Goal: Information Seeking & Learning: Find specific fact

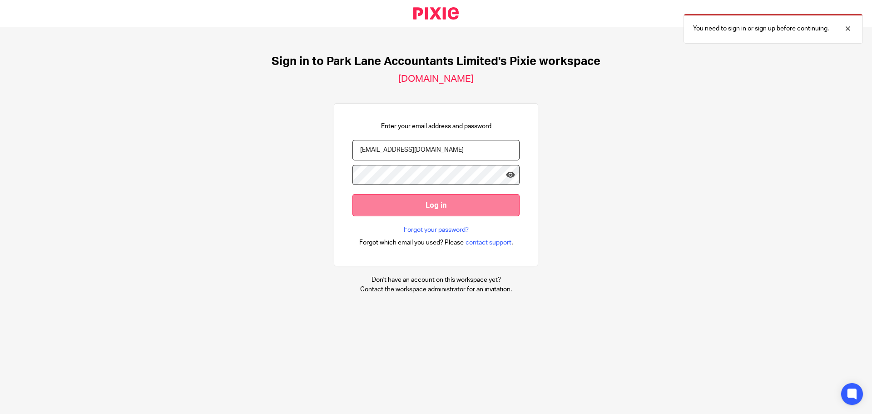
click at [421, 209] on input "Log in" at bounding box center [435, 205] width 167 height 22
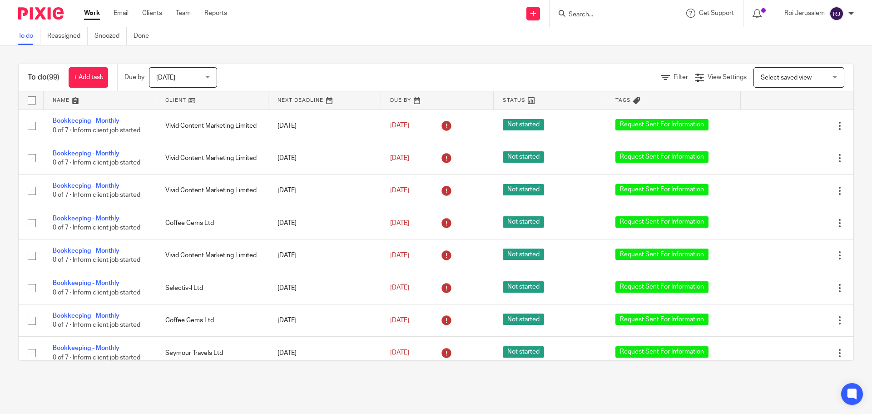
click at [594, 18] on input "Search" at bounding box center [609, 15] width 82 height 8
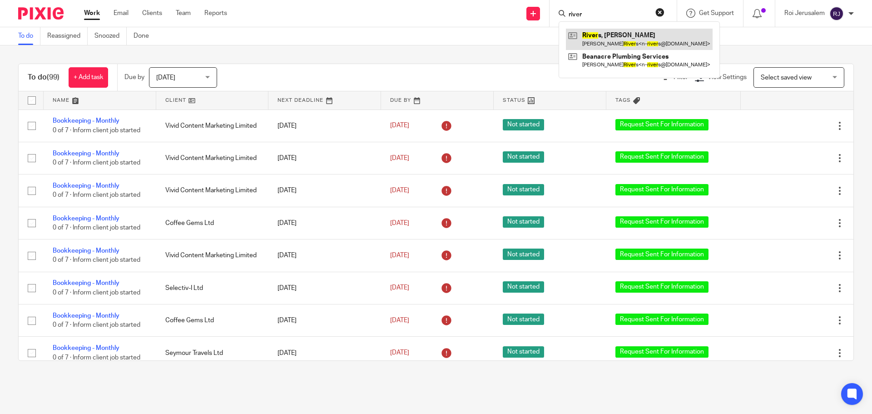
type input "river"
click at [608, 40] on link at bounding box center [639, 39] width 147 height 21
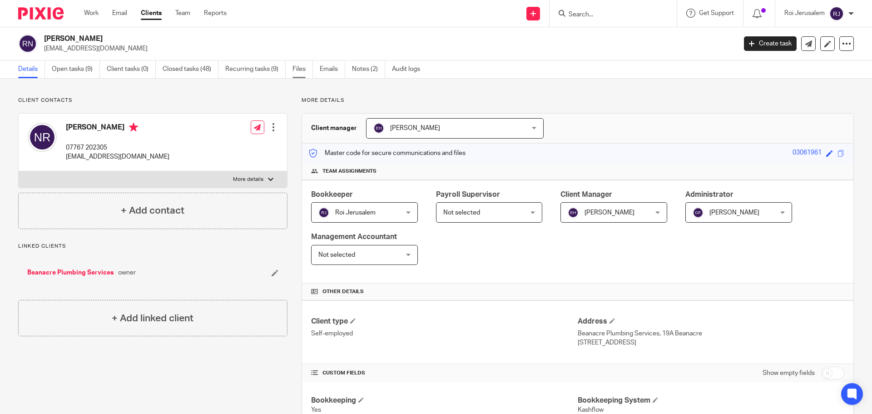
click at [299, 70] on link "Files" at bounding box center [303, 69] width 20 height 18
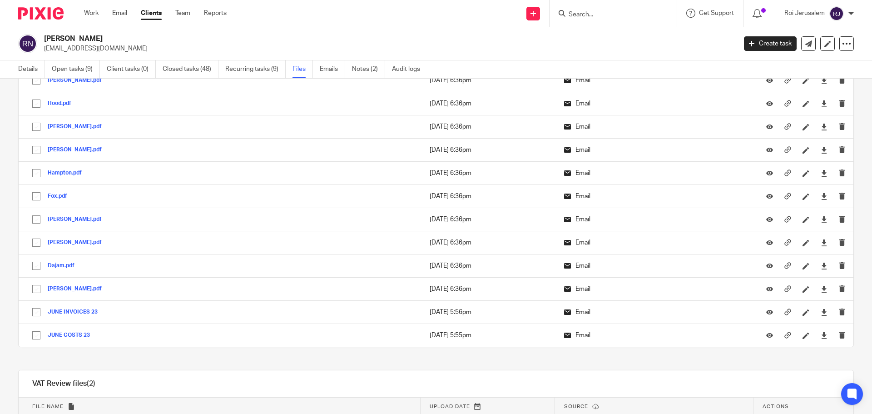
scroll to position [8445, 0]
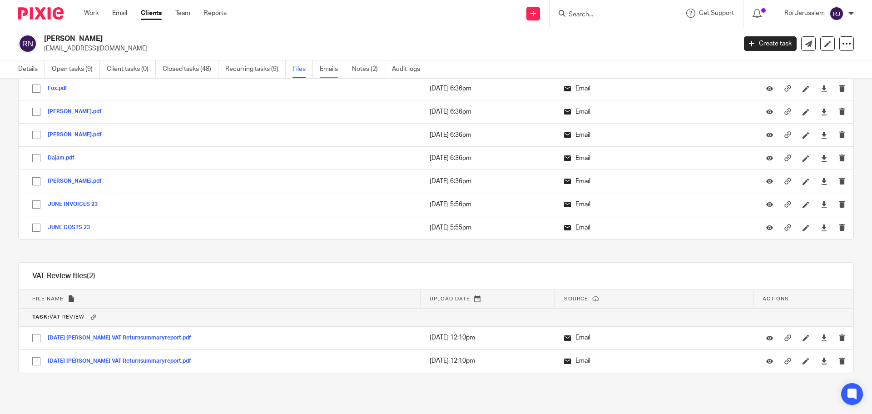
click at [339, 65] on link "Emails" at bounding box center [332, 69] width 25 height 18
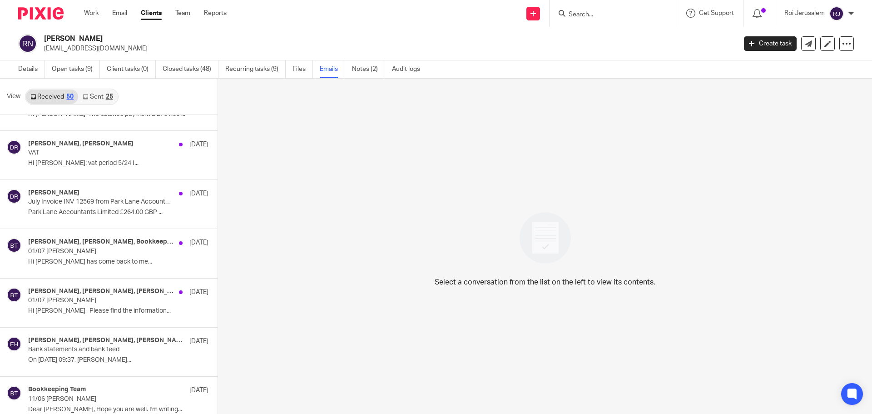
scroll to position [1143, 0]
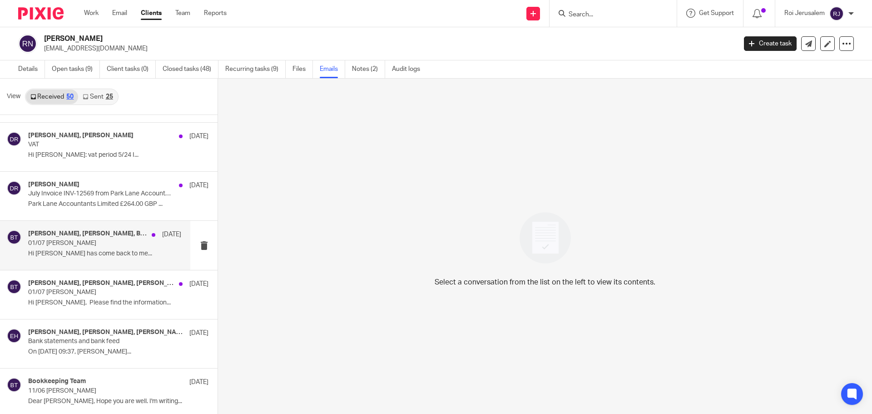
click at [165, 244] on div "[PERSON_NAME], [PERSON_NAME], Bookkeeping Team [DATE] 01/07 [PERSON_NAME] Hi [P…" at bounding box center [104, 245] width 153 height 30
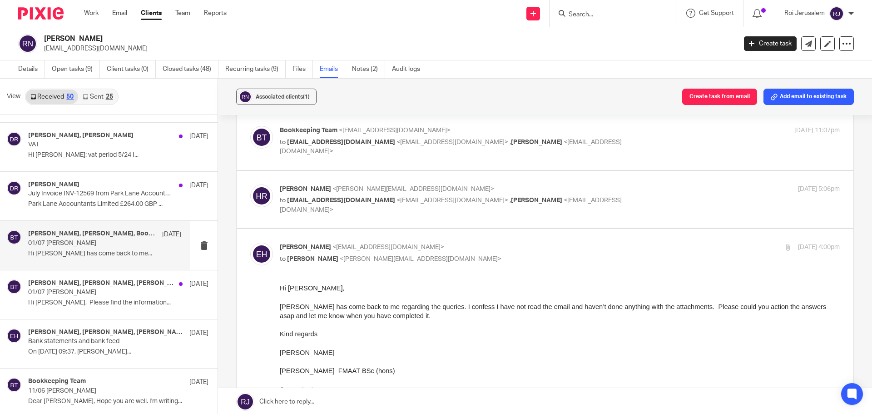
scroll to position [91, 0]
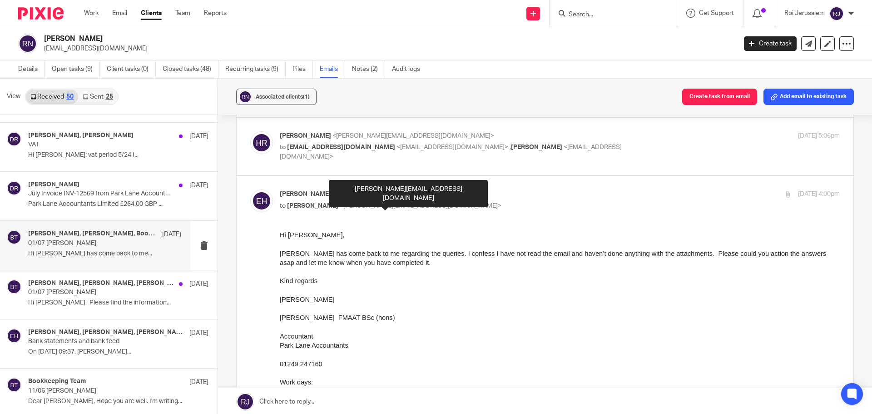
click at [414, 275] on p at bounding box center [560, 271] width 560 height 9
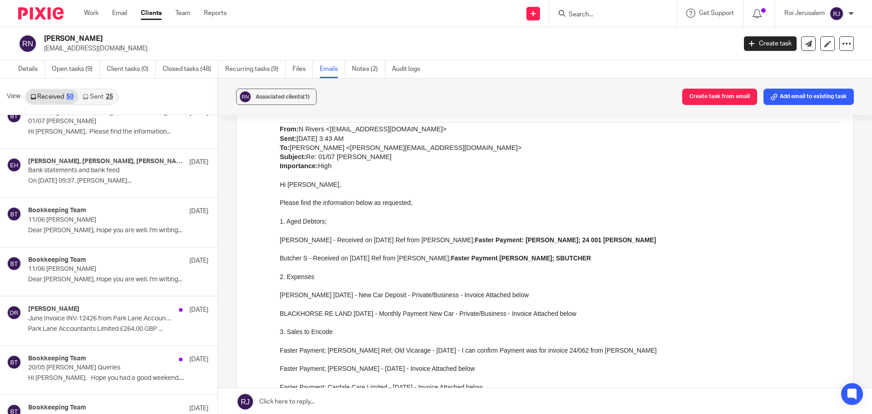
scroll to position [1321, 0]
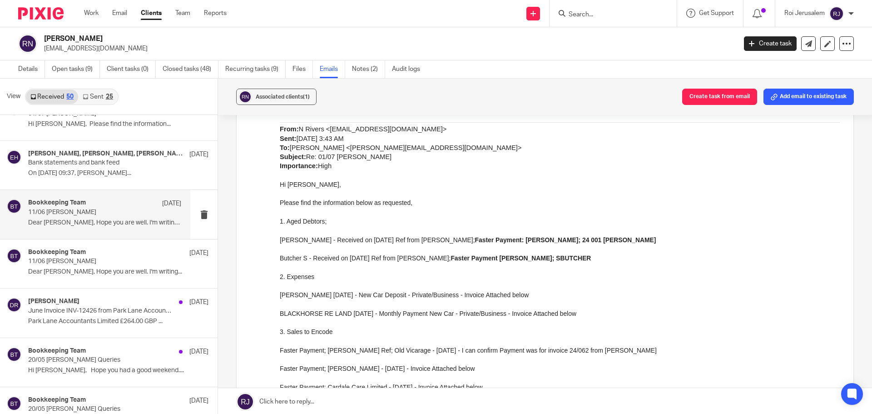
click at [172, 218] on div "Bookkeeping Team [DATE] 11/06 [PERSON_NAME] Dear [PERSON_NAME], Hope you are we…" at bounding box center [104, 214] width 153 height 30
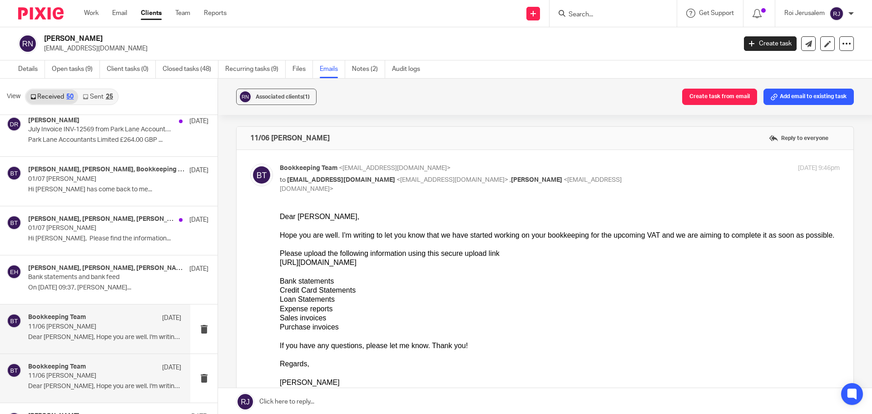
scroll to position [1185, 0]
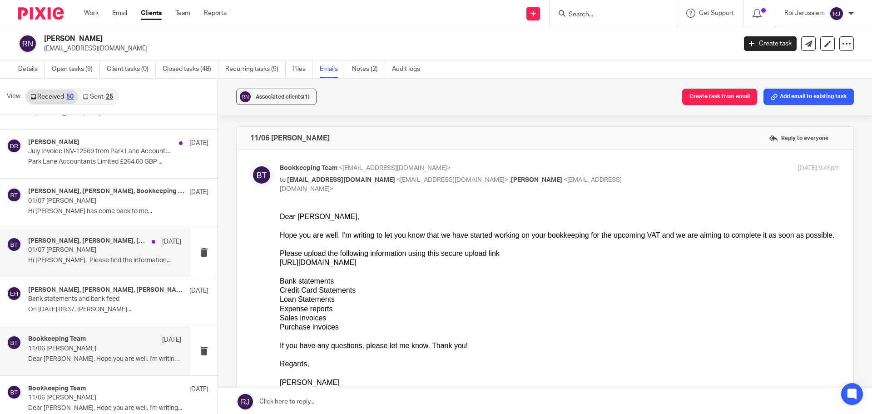
click at [123, 263] on p "Hi [PERSON_NAME], Please find the information..." at bounding box center [104, 261] width 153 height 8
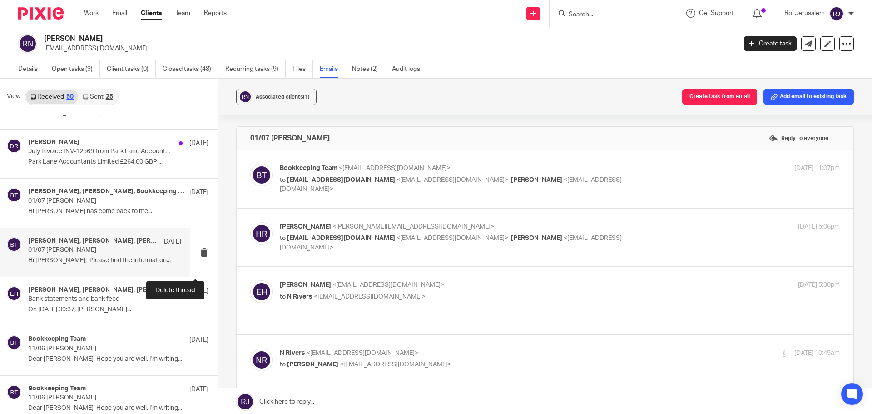
scroll to position [0, 0]
click at [474, 174] on div "Bookkeeping Team <[EMAIL_ADDRESS][DOMAIN_NAME]> to [EMAIL_ADDRESS][DOMAIN_NAME]…" at bounding box center [466, 179] width 373 height 30
checkbox input "true"
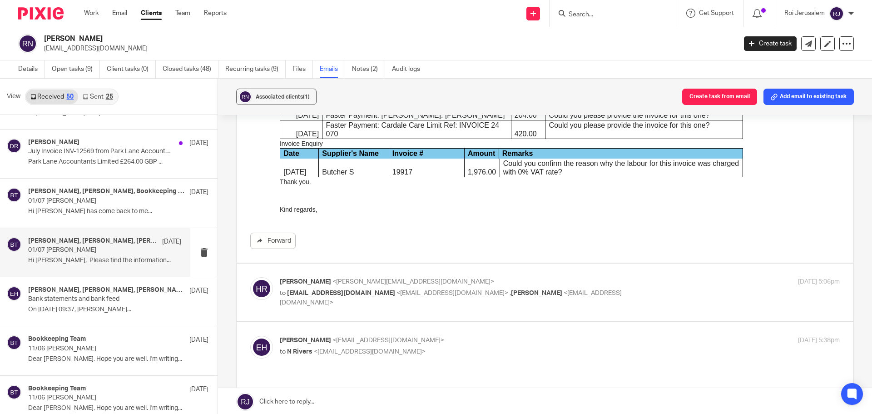
scroll to position [363, 0]
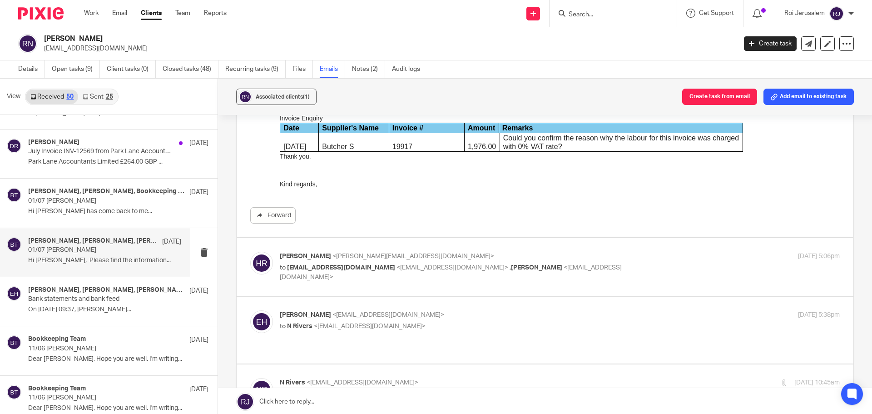
click at [470, 279] on div "[PERSON_NAME] <[PERSON_NAME][EMAIL_ADDRESS][DOMAIN_NAME]> to [EMAIL_ADDRESS][DO…" at bounding box center [545, 267] width 590 height 30
click at [491, 263] on p "to [EMAIL_ADDRESS][DOMAIN_NAME] <[EMAIL_ADDRESS][DOMAIN_NAME]> , [PERSON_NAME] …" at bounding box center [466, 272] width 373 height 19
checkbox input "true"
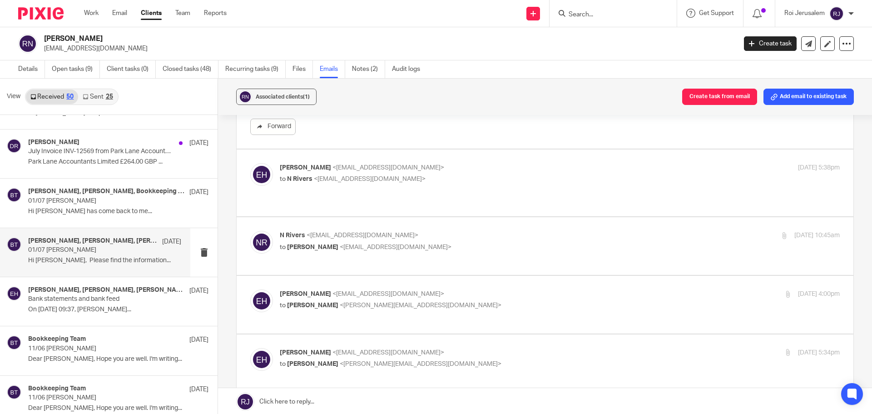
scroll to position [1045, 0]
click at [471, 165] on p "[PERSON_NAME] <[EMAIL_ADDRESS][DOMAIN_NAME]>" at bounding box center [466, 167] width 373 height 10
checkbox input "true"
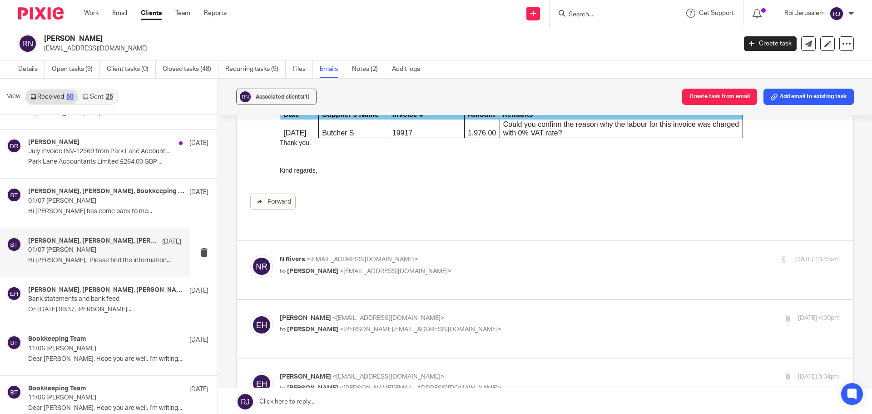
scroll to position [1908, 0]
click at [482, 266] on p "to [PERSON_NAME] <[EMAIL_ADDRESS][DOMAIN_NAME]>" at bounding box center [466, 271] width 373 height 10
checkbox input "true"
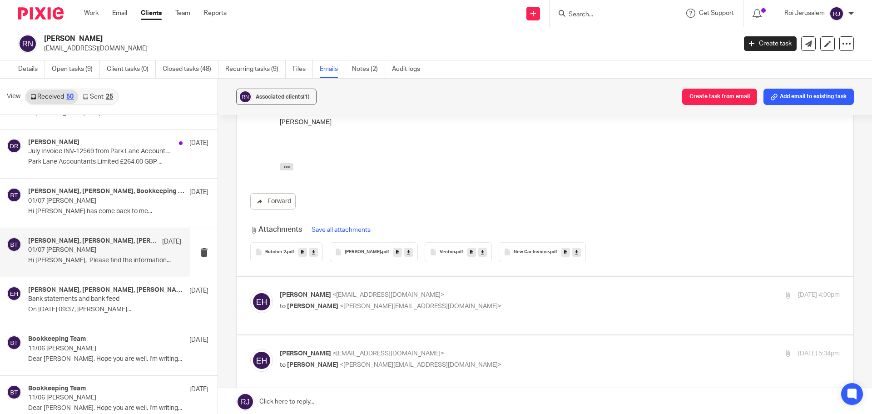
scroll to position [2407, 0]
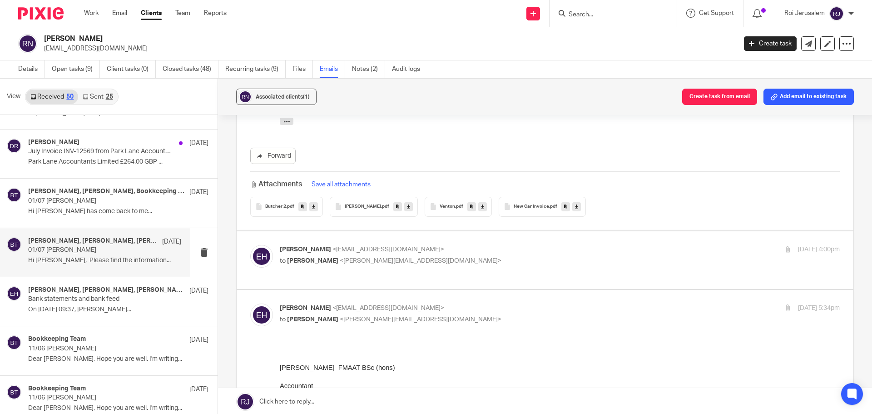
click at [478, 266] on div "[PERSON_NAME] <[EMAIL_ADDRESS][DOMAIN_NAME]> to [PERSON_NAME] <[PERSON_NAME][EM…" at bounding box center [545, 260] width 590 height 30
click at [481, 256] on p "to [PERSON_NAME] <[PERSON_NAME][EMAIL_ADDRESS][DOMAIN_NAME]>" at bounding box center [466, 261] width 373 height 10
checkbox input "true"
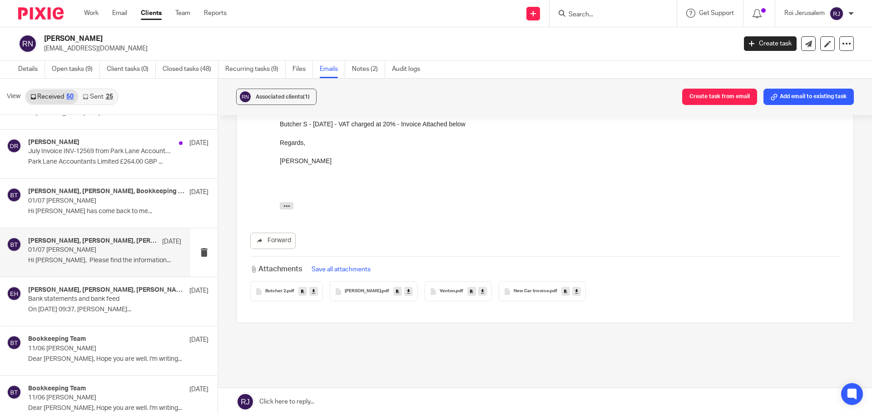
scroll to position [3941, 0]
click at [84, 295] on p "Bank statements and bank feed" at bounding box center [89, 299] width 123 height 8
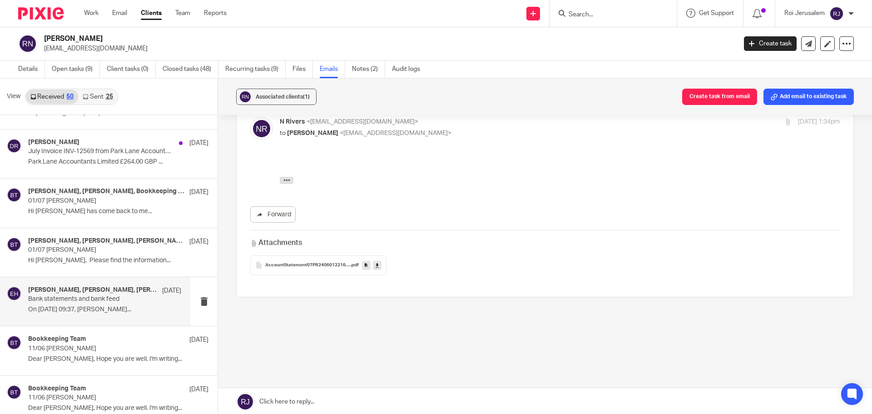
scroll to position [0, 0]
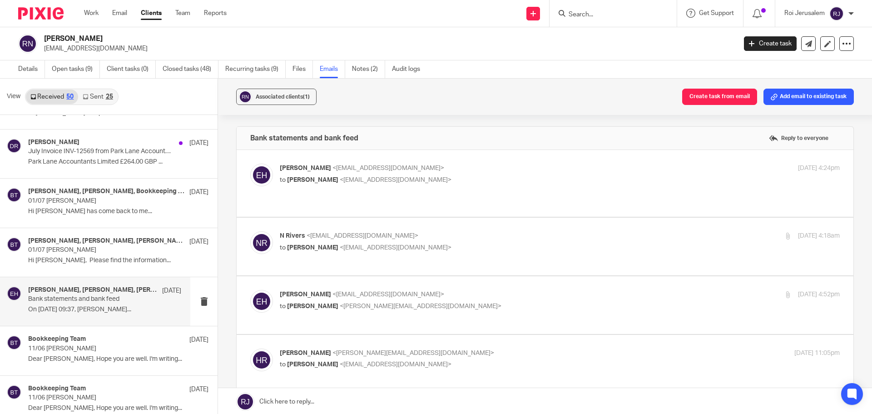
click at [454, 172] on p "[PERSON_NAME] <[EMAIL_ADDRESS][DOMAIN_NAME]>" at bounding box center [466, 169] width 373 height 10
checkbox input "true"
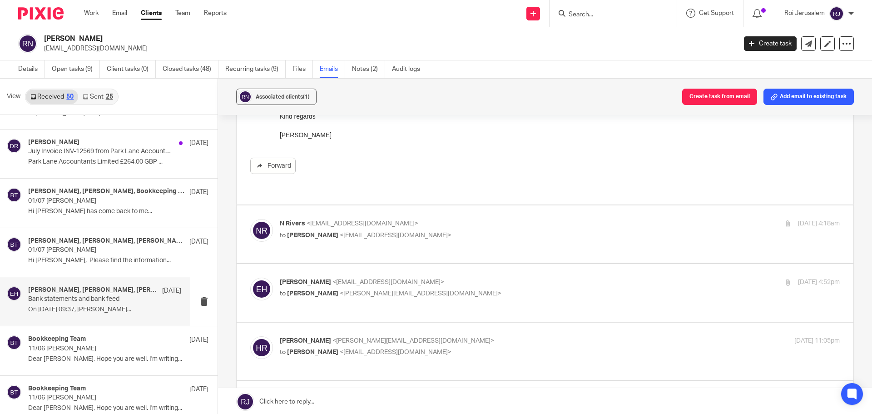
scroll to position [182, 0]
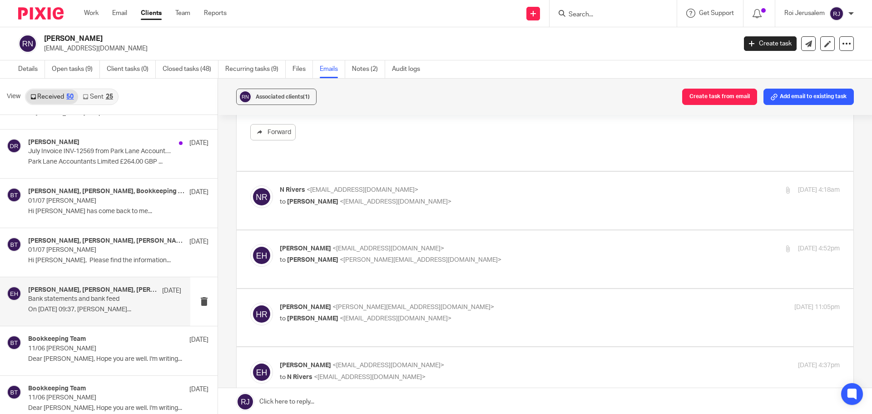
click at [463, 200] on div "N Rivers <[EMAIL_ADDRESS][DOMAIN_NAME]> to [PERSON_NAME] <[EMAIL_ADDRESS][DOMAI…" at bounding box center [545, 200] width 590 height 30
click at [461, 197] on p "to [PERSON_NAME] <[EMAIL_ADDRESS][DOMAIN_NAME]>" at bounding box center [466, 202] width 373 height 10
checkbox input "true"
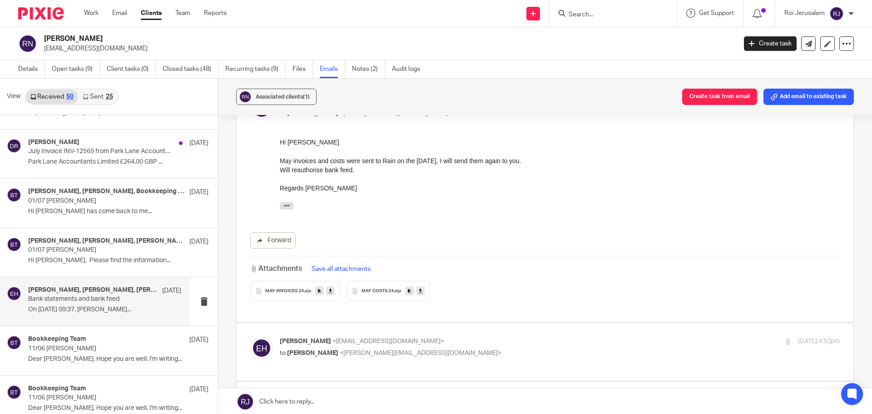
scroll to position [273, 0]
click at [419, 285] on icon at bounding box center [420, 288] width 3 height 7
